Goal: Task Accomplishment & Management: Complete application form

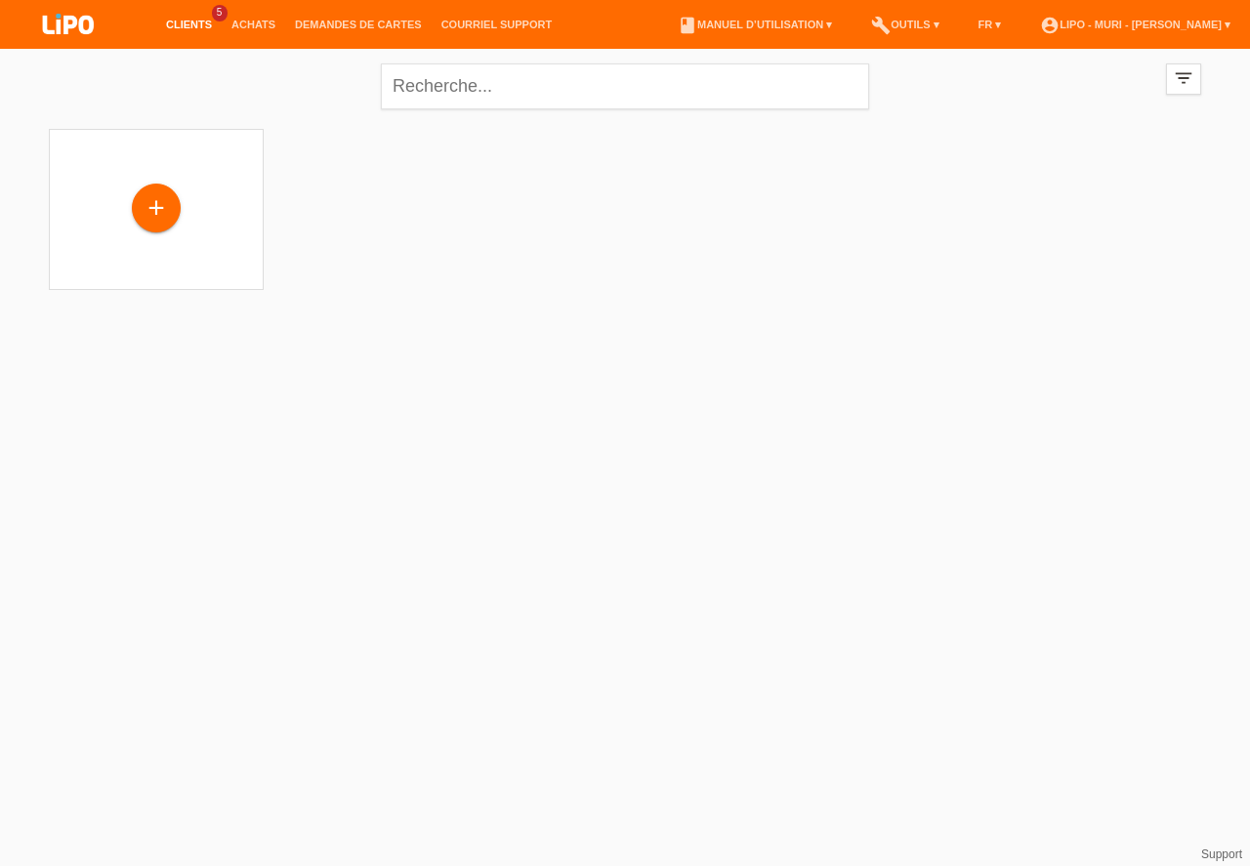
click at [190, 27] on link "Clients" at bounding box center [188, 25] width 65 height 12
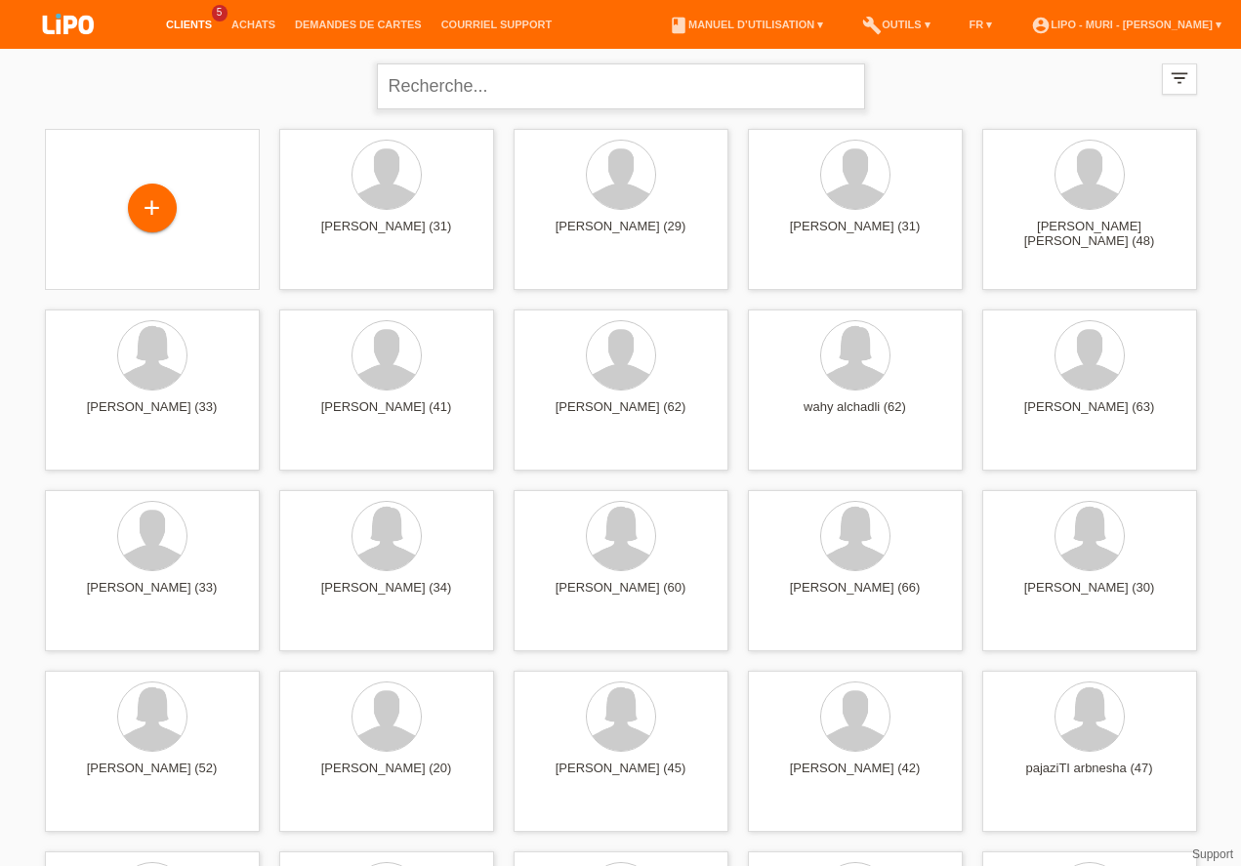
click at [454, 95] on input "text" at bounding box center [621, 86] width 488 height 46
type input "vicente"
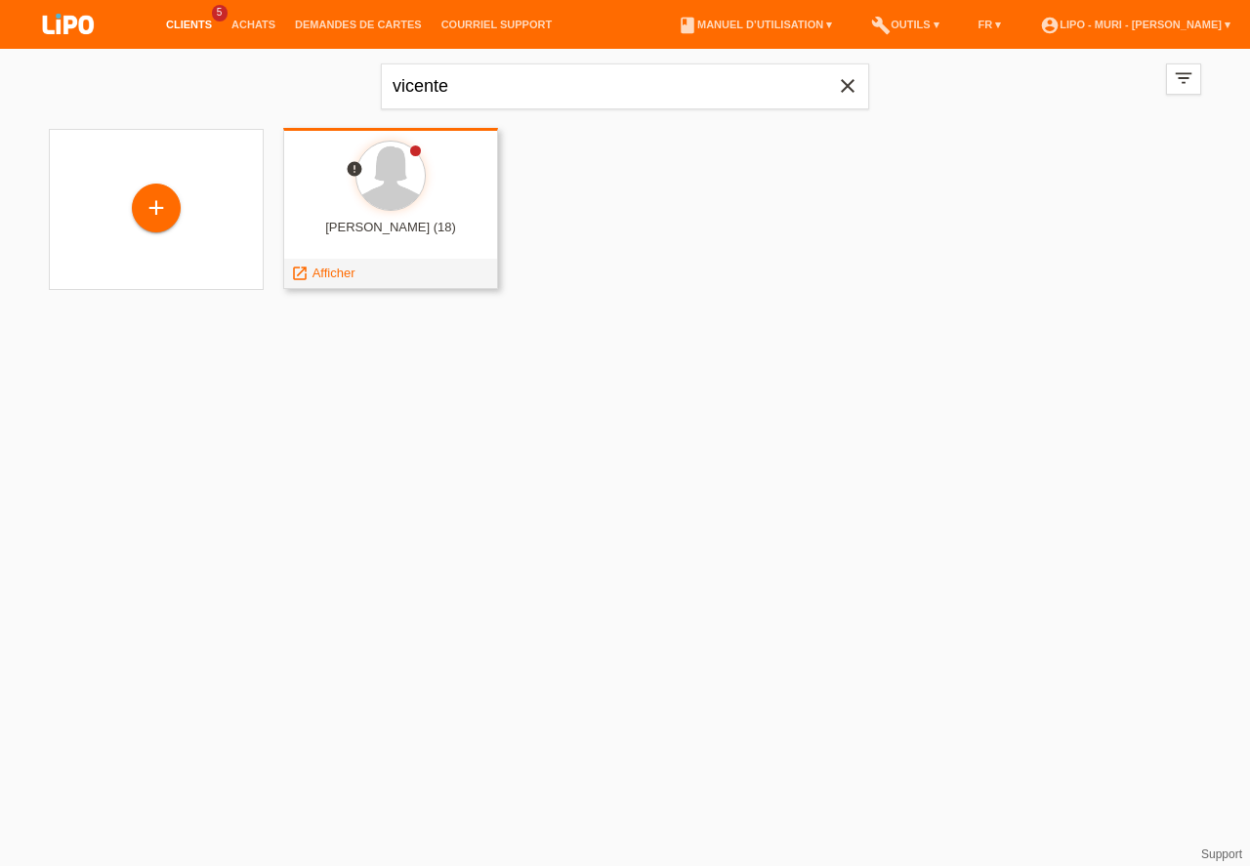
click at [392, 226] on div "victoria vicente (18)" at bounding box center [391, 235] width 184 height 31
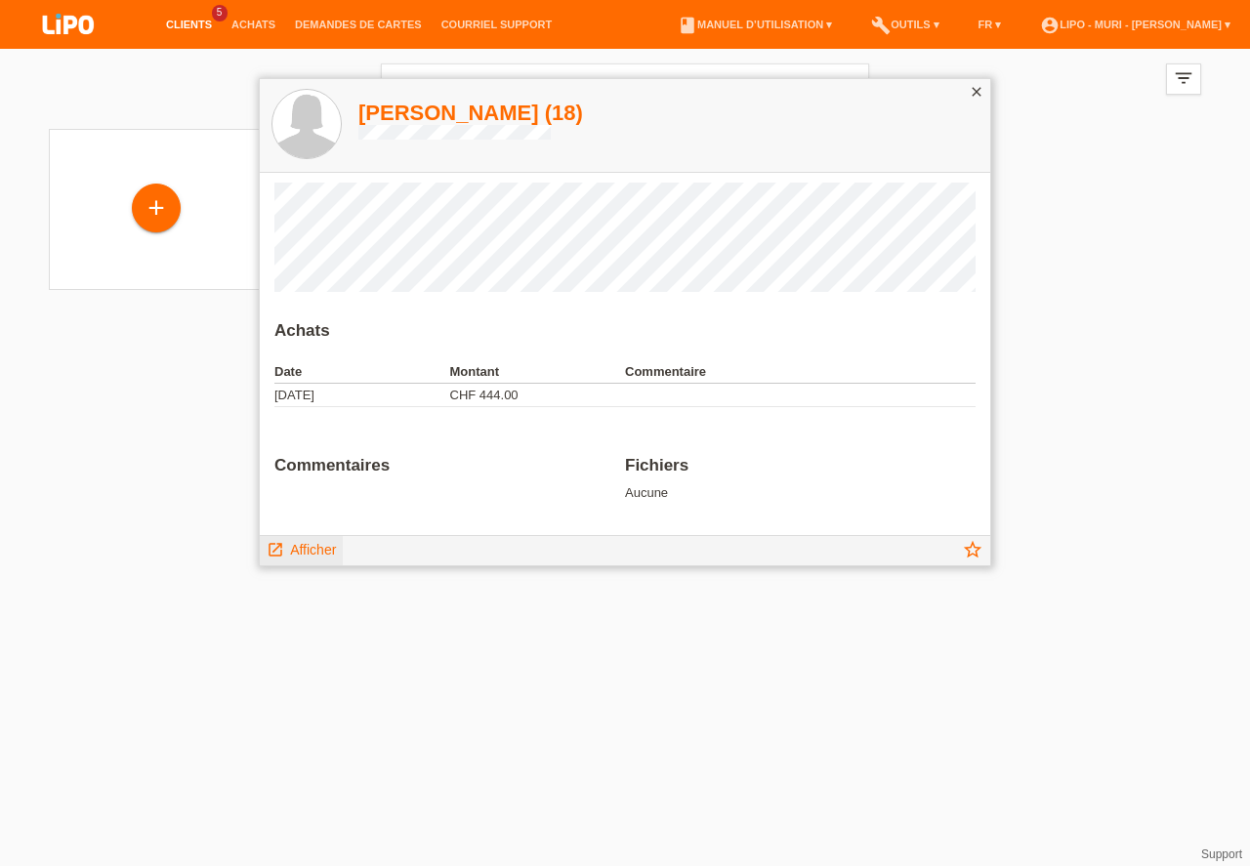
click at [322, 549] on span "Afficher" at bounding box center [313, 550] width 46 height 16
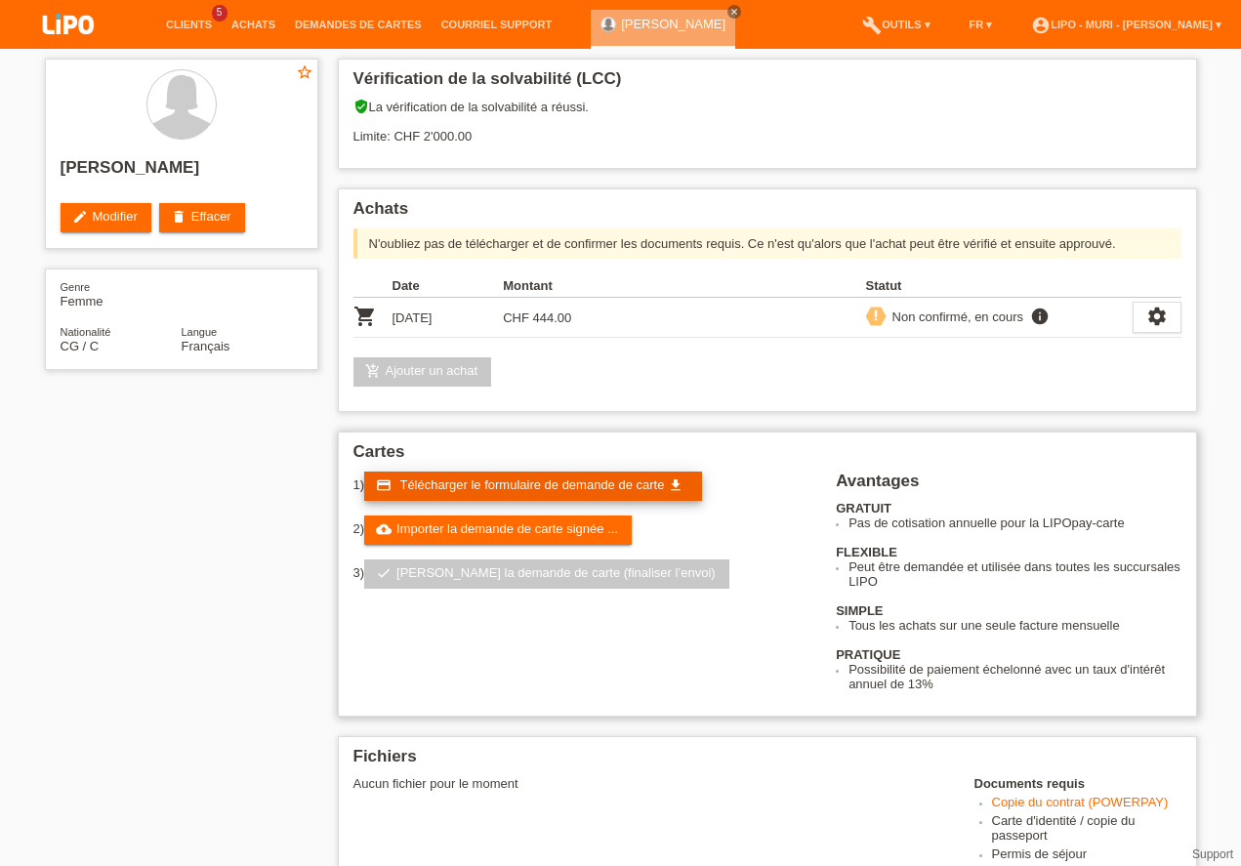
click at [439, 479] on span "Télécharger le formulaire de demande de carte" at bounding box center [531, 484] width 265 height 15
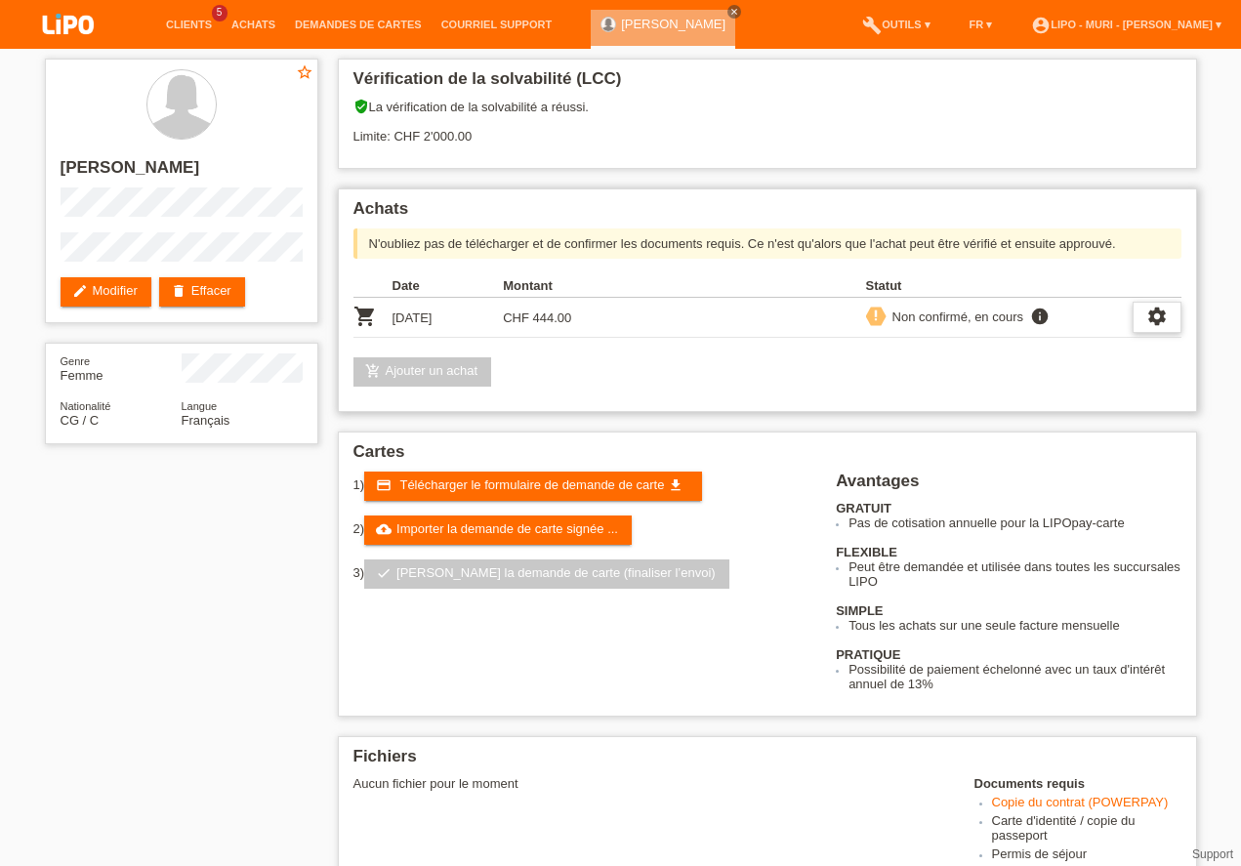
click at [1173, 321] on div "settings" at bounding box center [1156, 317] width 49 height 31
click at [1115, 409] on span "Télécharger le contrat" at bounding box center [1165, 405] width 129 height 23
click at [196, 19] on li "Clients 5" at bounding box center [188, 25] width 65 height 50
click at [192, 26] on link "Clients" at bounding box center [188, 25] width 65 height 12
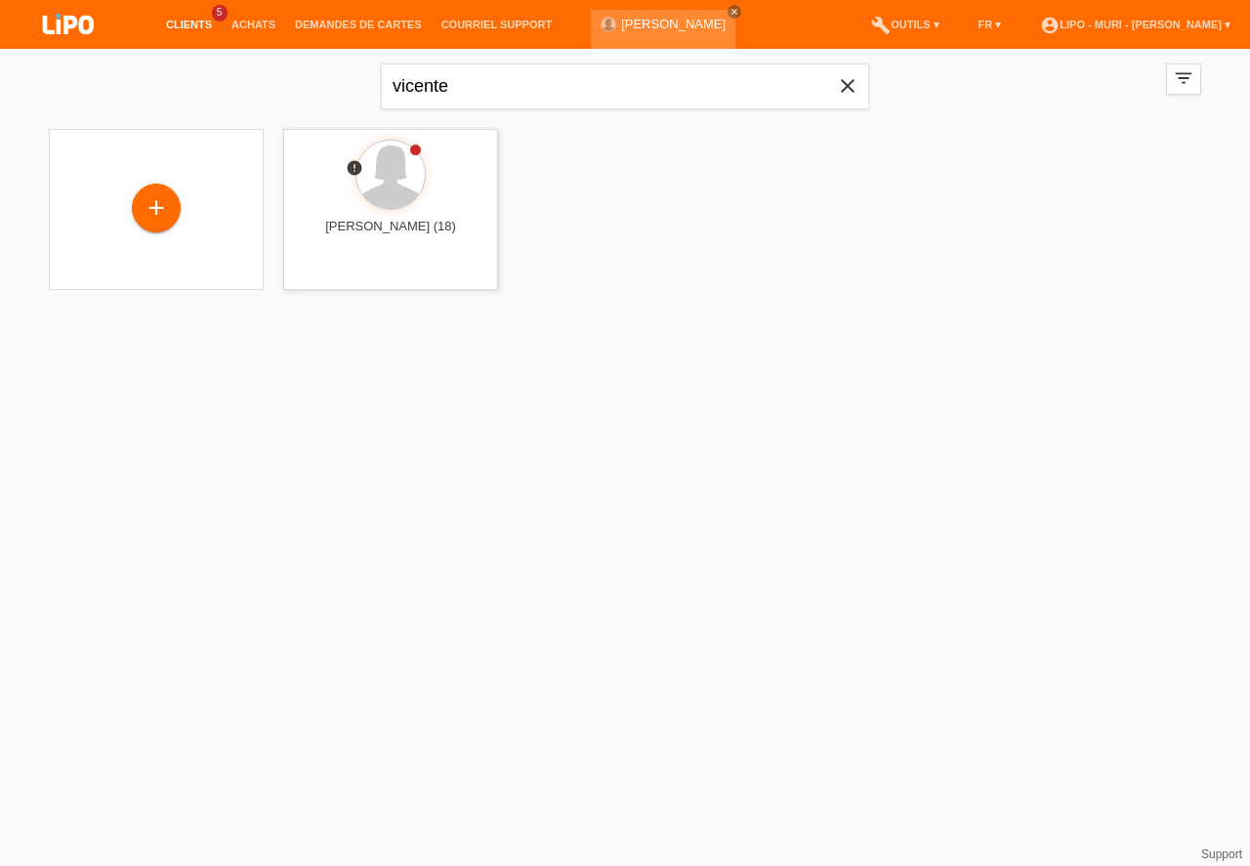
click at [852, 85] on icon "close" at bounding box center [847, 85] width 23 height 23
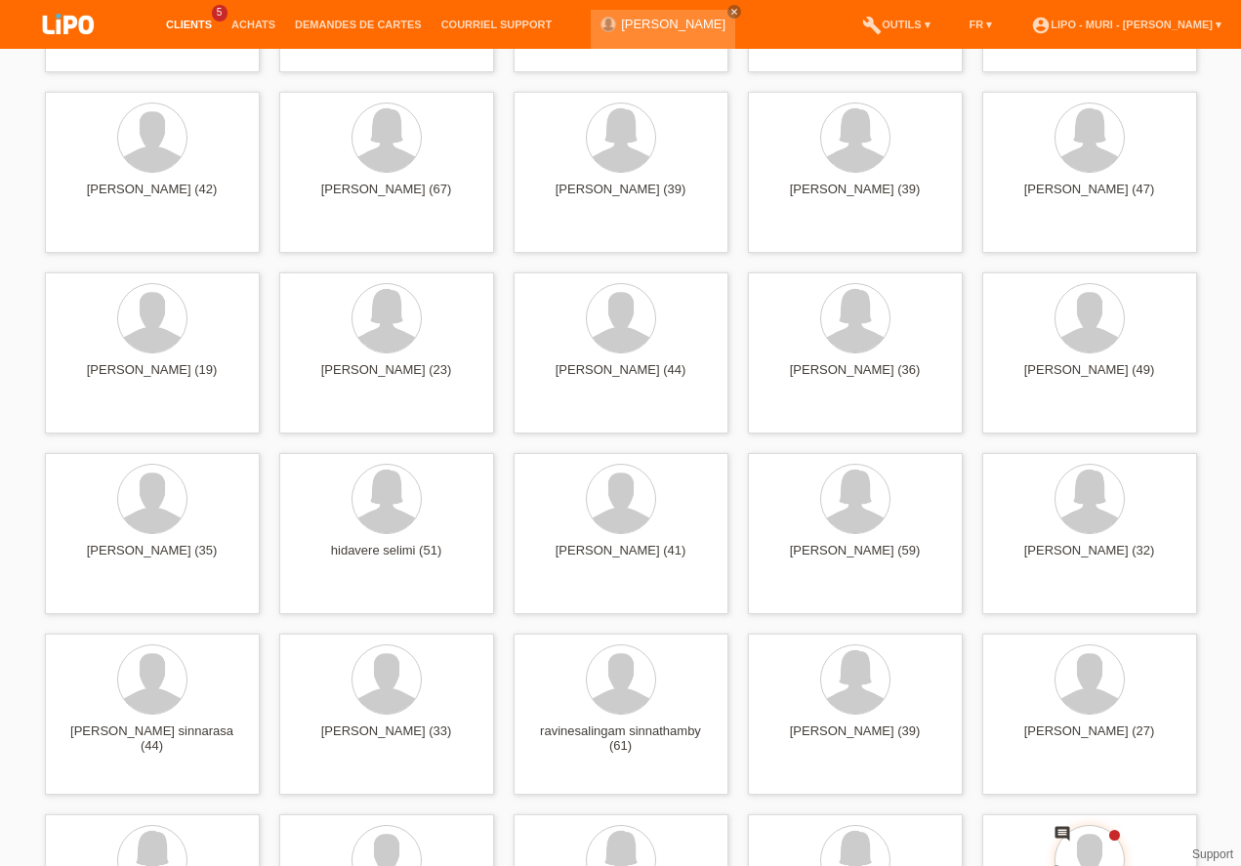
scroll to position [7401, 0]
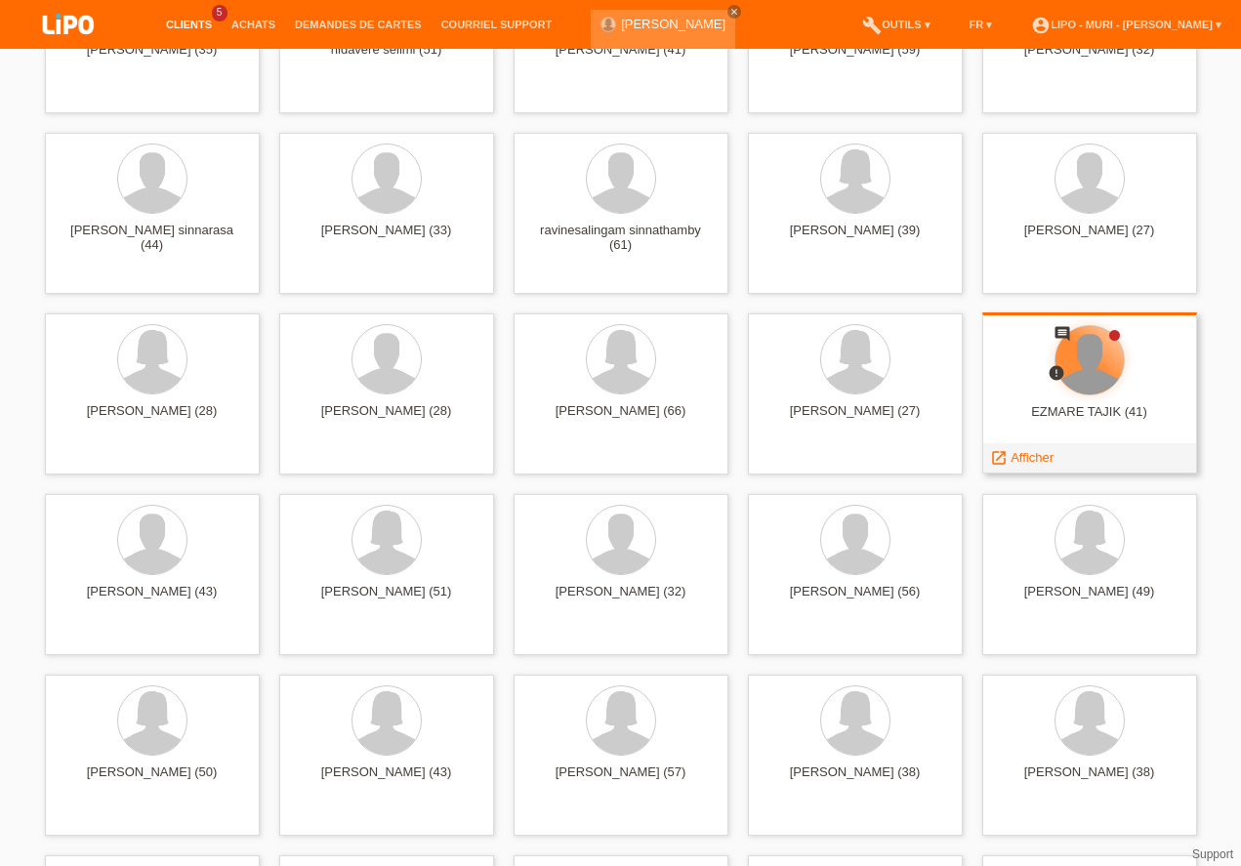
click at [1082, 370] on div at bounding box center [1089, 360] width 68 height 68
click at [1032, 458] on span "Afficher" at bounding box center [1031, 457] width 43 height 15
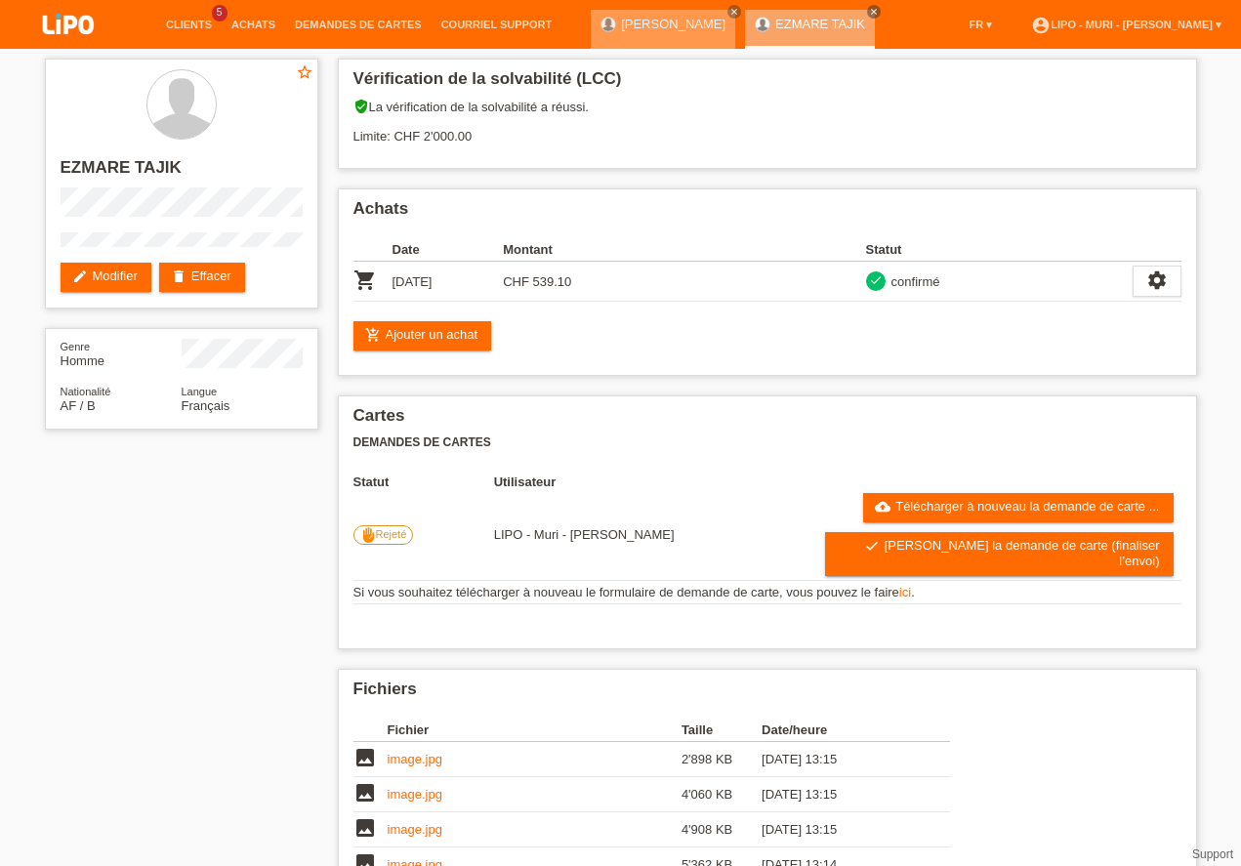
click at [624, 24] on link "[PERSON_NAME]" at bounding box center [673, 24] width 104 height 15
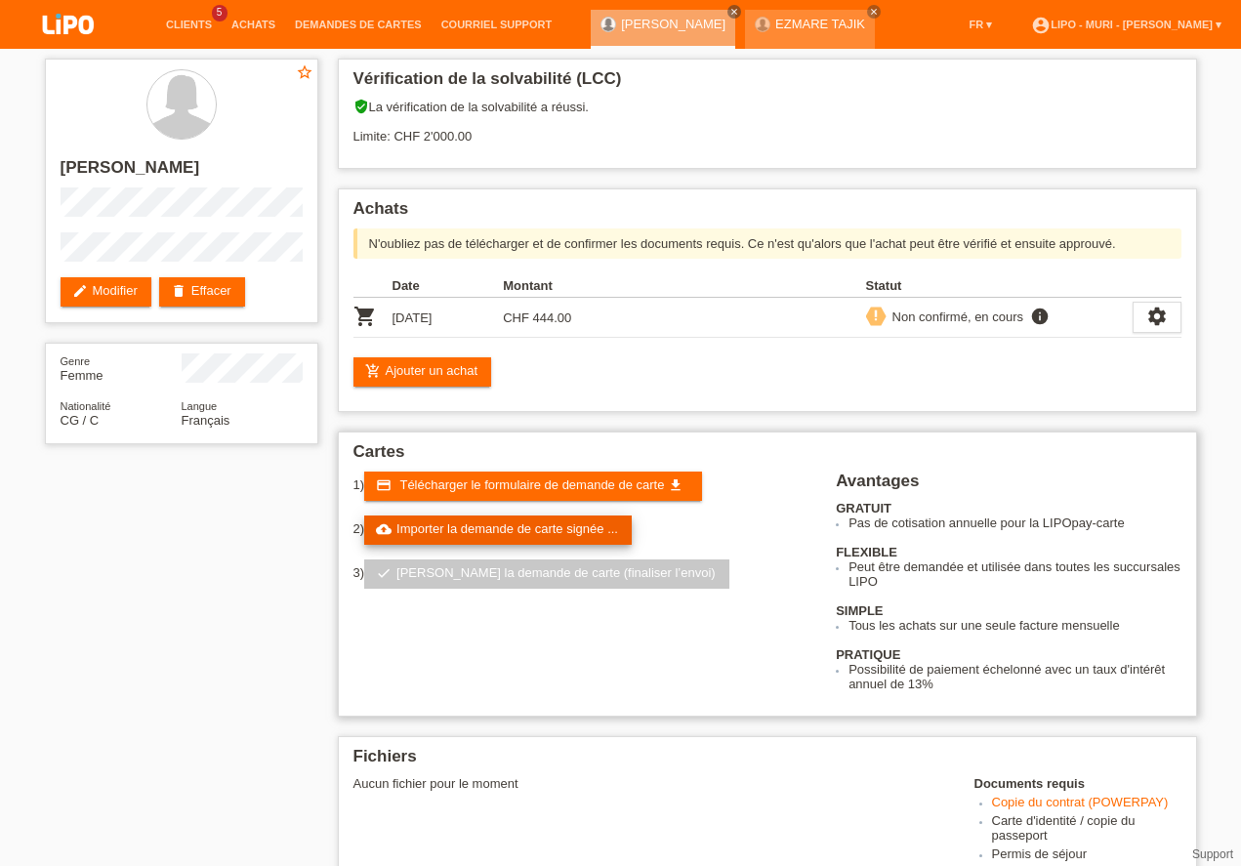
click at [477, 525] on link "cloud_upload Importer la demande de carte signée ..." at bounding box center [497, 529] width 267 height 29
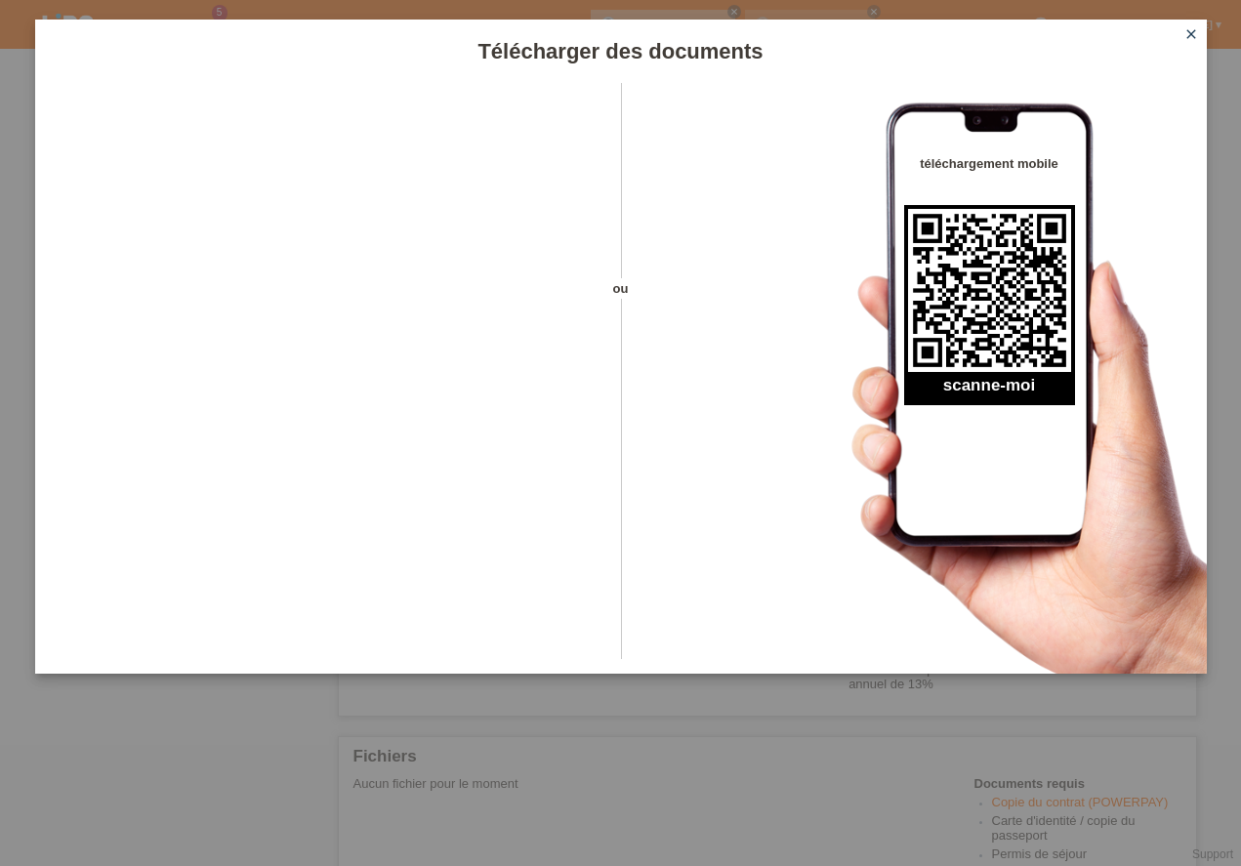
click at [1190, 32] on icon "close" at bounding box center [1191, 34] width 16 height 16
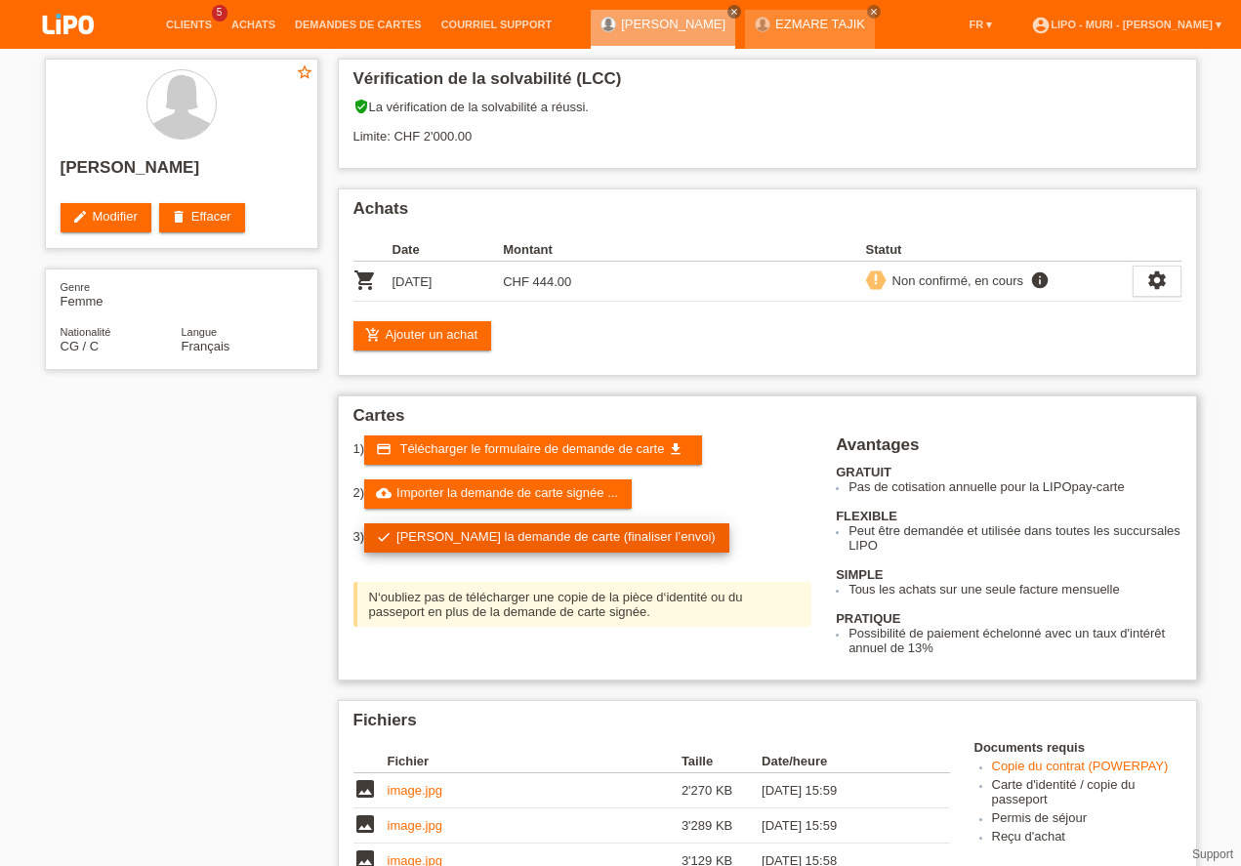
click at [446, 539] on link "check Soumettre la demande de carte (finaliser l’envoi)" at bounding box center [546, 537] width 365 height 29
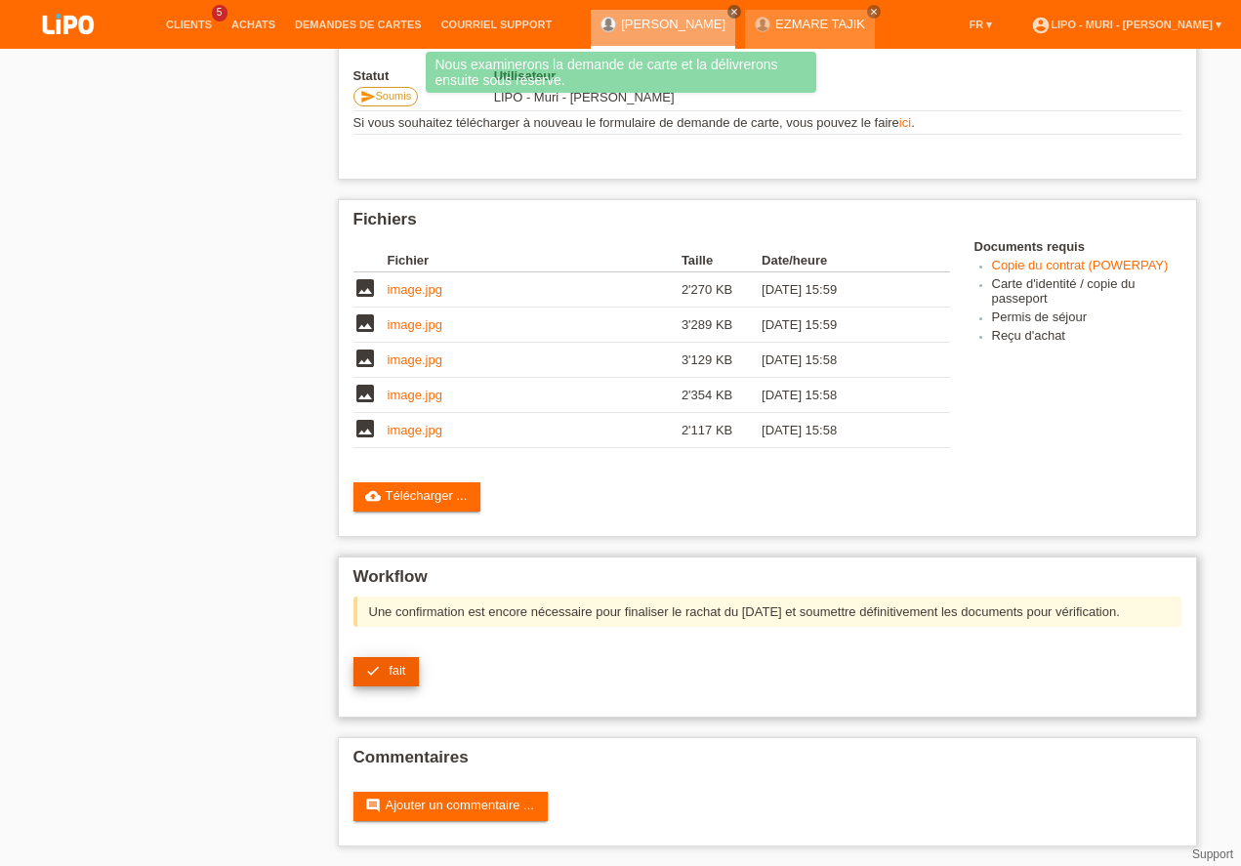
scroll to position [406, 0]
click at [376, 666] on icon "check" at bounding box center [373, 671] width 16 height 16
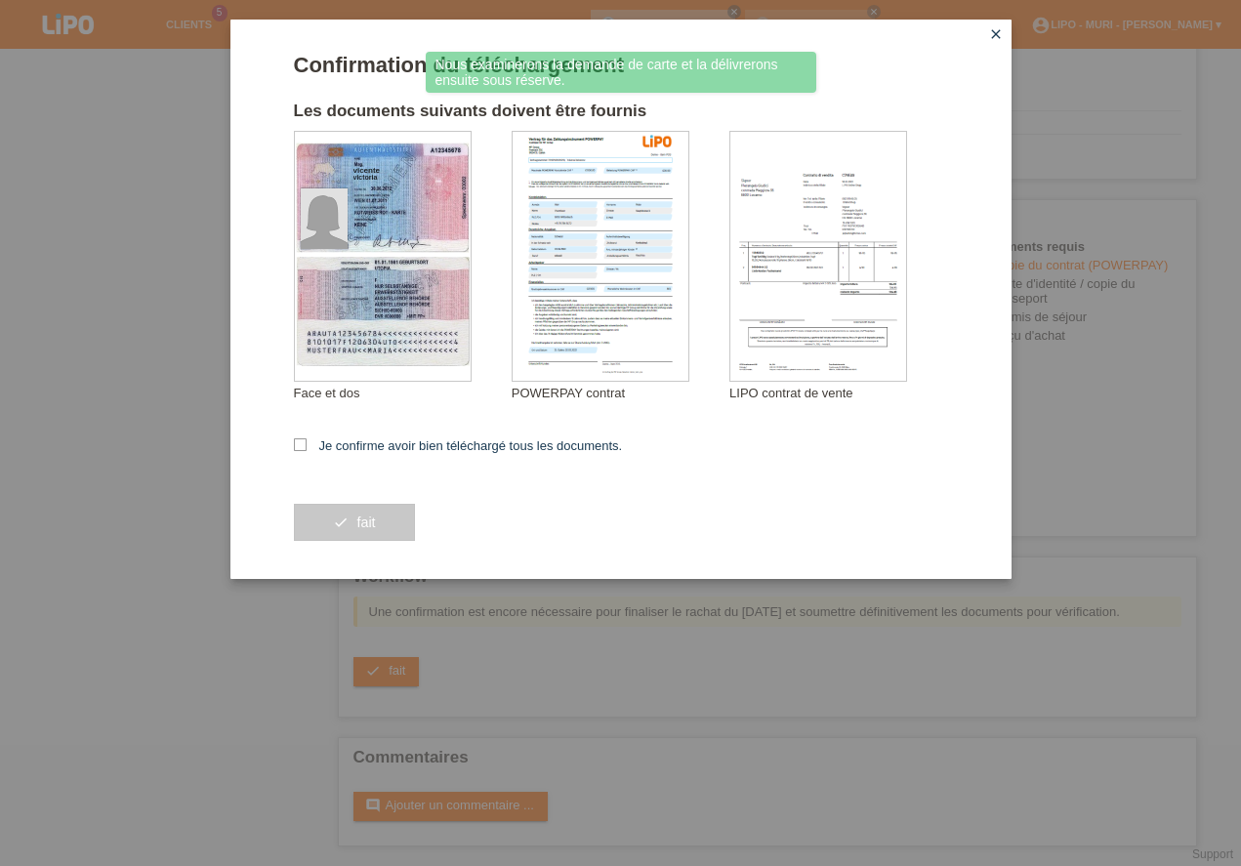
drag, startPoint x: 297, startPoint y: 440, endPoint x: 337, endPoint y: 506, distance: 76.7
click at [297, 441] on icon at bounding box center [300, 444] width 13 height 13
click at [297, 441] on input "Je confirme avoir bien téléchargé tous les documents." at bounding box center [300, 444] width 13 height 13
checkbox input "true"
click at [341, 513] on button "check fait" at bounding box center [354, 522] width 121 height 37
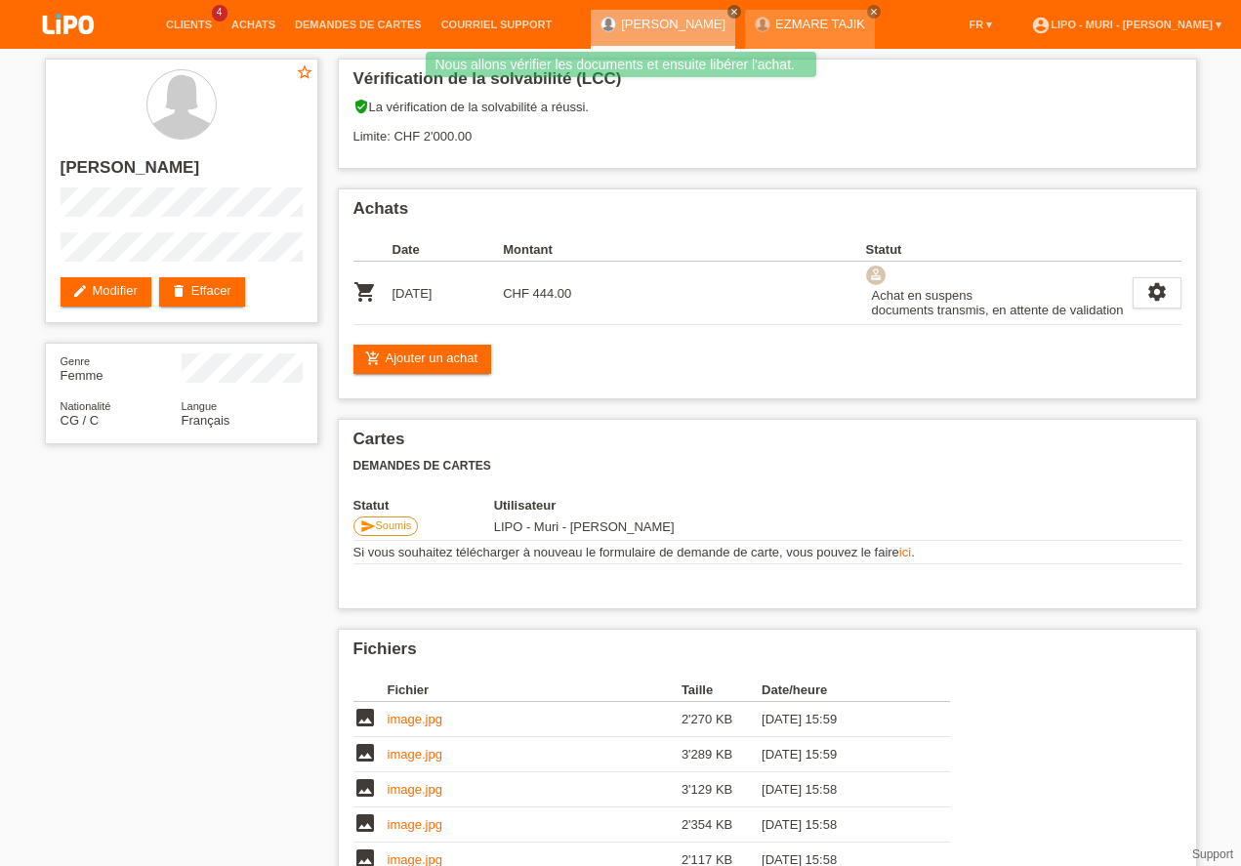
click at [781, 28] on link "EZMARE TAJIK" at bounding box center [820, 24] width 90 height 15
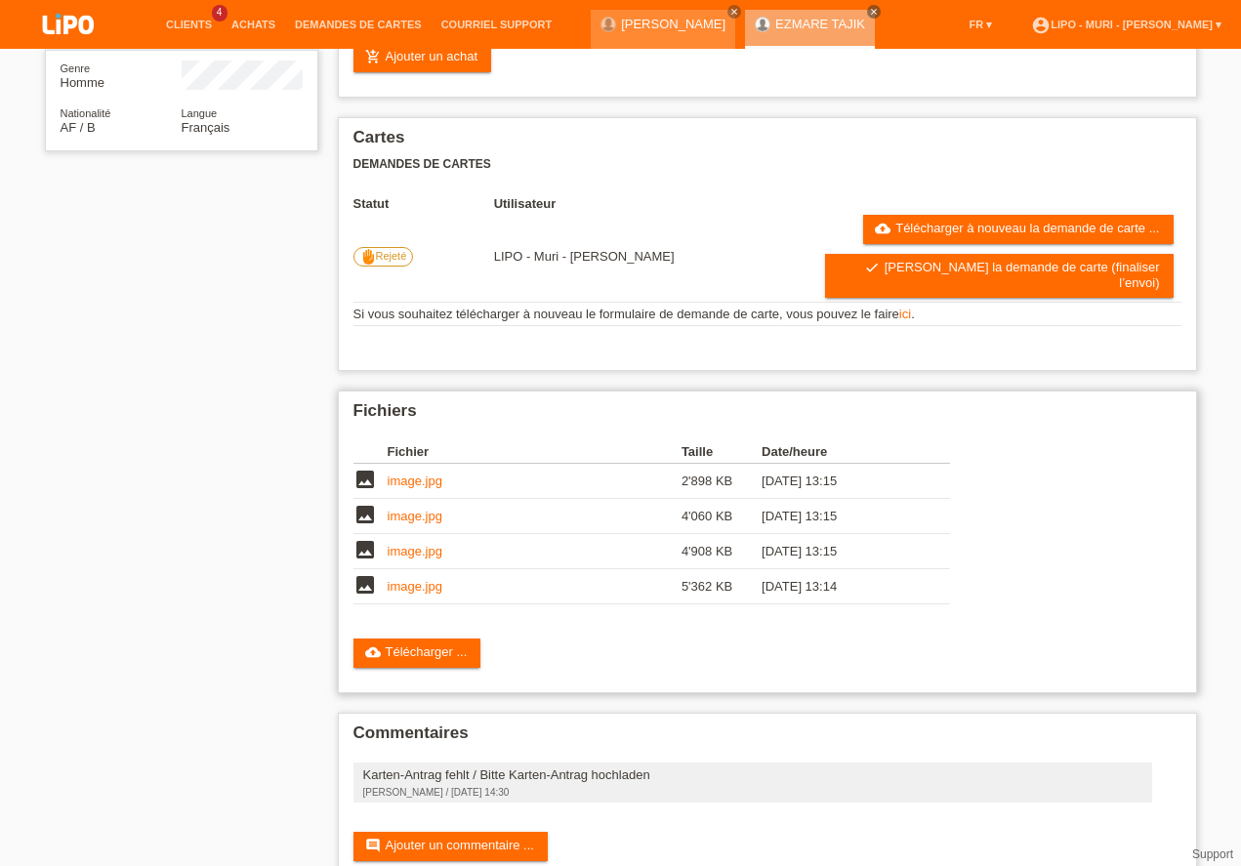
scroll to position [306, 0]
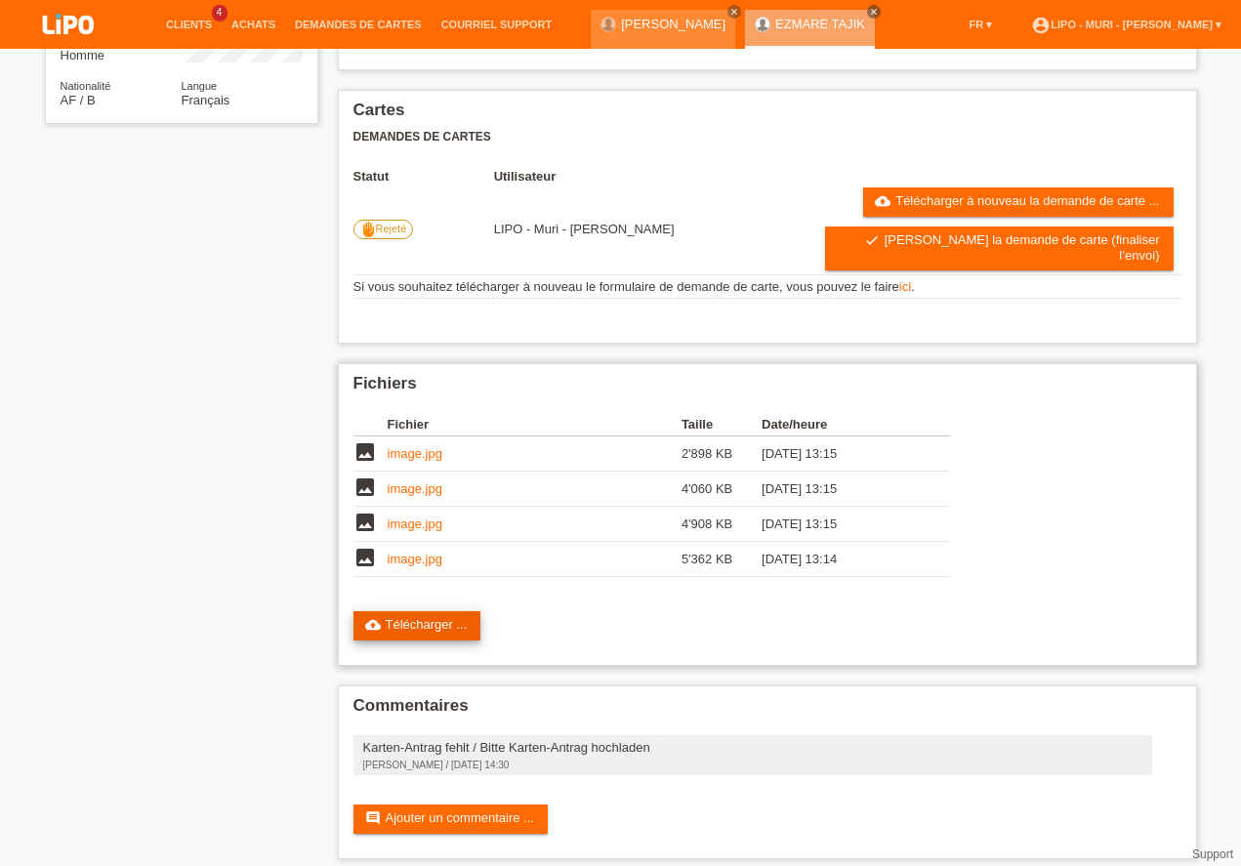
click at [421, 611] on link "cloud_upload Télécharger ..." at bounding box center [417, 625] width 128 height 29
